Goal: Information Seeking & Learning: Learn about a topic

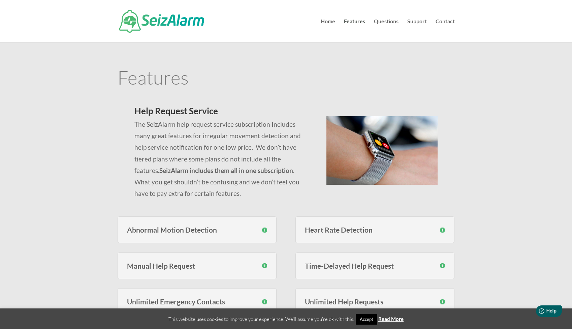
click at [184, 231] on h3 "Abnormal Motion Detection" at bounding box center [197, 229] width 141 height 7
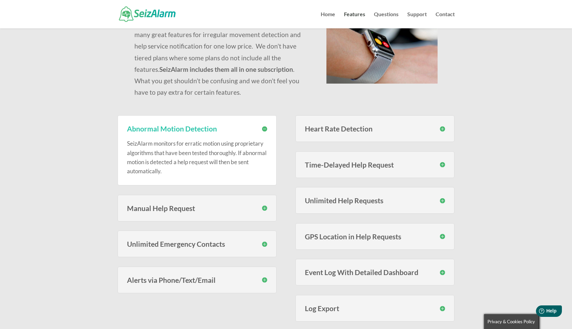
scroll to position [96, 0]
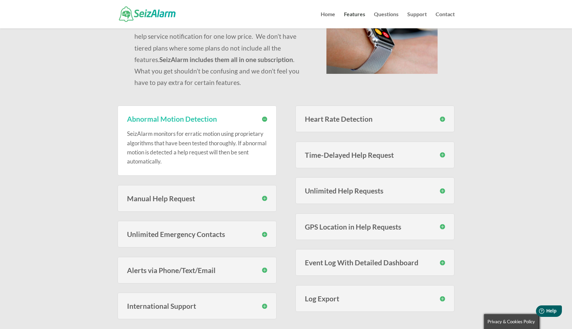
click at [334, 264] on h3 "Event Log With Detailed Dashboard" at bounding box center [375, 262] width 141 height 7
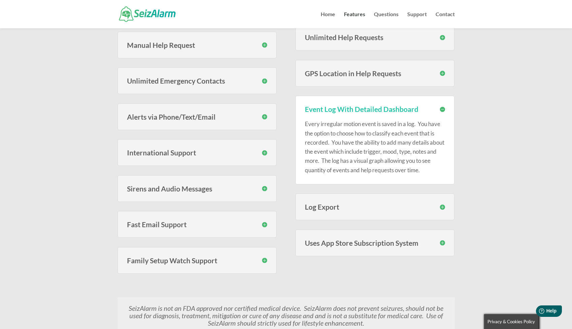
scroll to position [261, 0]
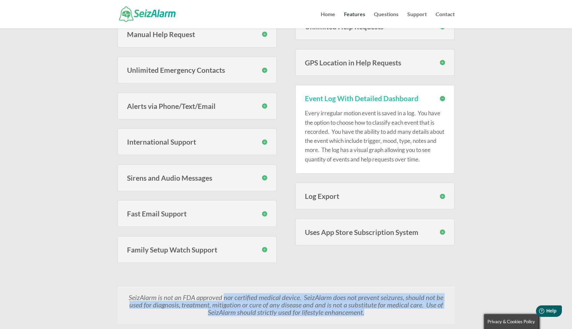
drag, startPoint x: 226, startPoint y: 299, endPoint x: 380, endPoint y: 310, distance: 154.1
click at [380, 310] on p "SeizAlarm is not an FDA approved nor certified medical device. SeizAlarm does n…" at bounding box center [286, 305] width 321 height 22
click at [325, 14] on link "Home" at bounding box center [328, 20] width 14 height 17
